Goal: Use online tool/utility: Use online tool/utility

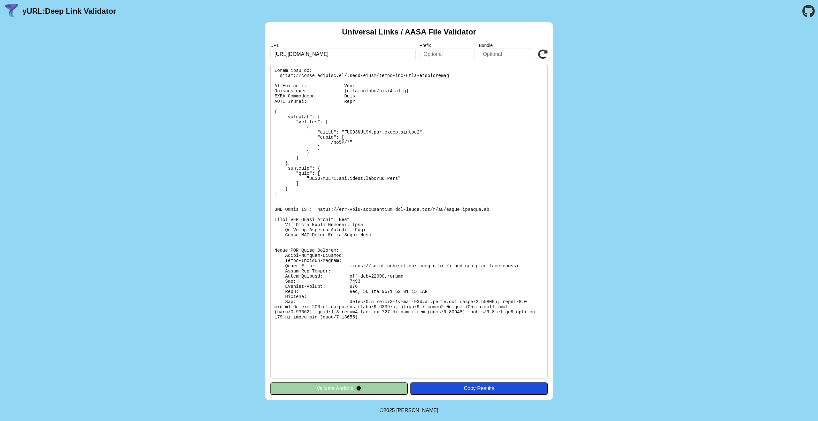
click at [358, 283] on pre at bounding box center [408, 221] width 277 height 315
drag, startPoint x: 434, startPoint y: 293, endPoint x: 401, endPoint y: 292, distance: 32.9
click at [396, 292] on pre at bounding box center [408, 221] width 277 height 315
click at [361, 133] on pre at bounding box center [408, 221] width 277 height 315
drag, startPoint x: 363, startPoint y: 132, endPoint x: 438, endPoint y: 133, distance: 75.1
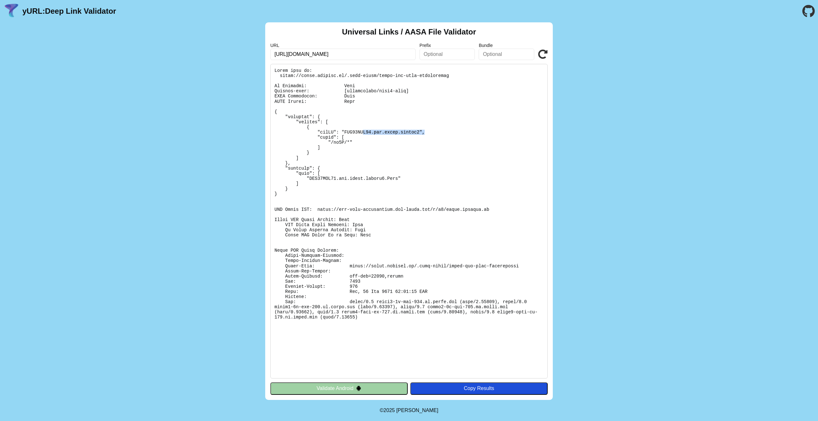
click at [430, 131] on pre at bounding box center [408, 221] width 277 height 315
